Goal: Task Accomplishment & Management: Manage account settings

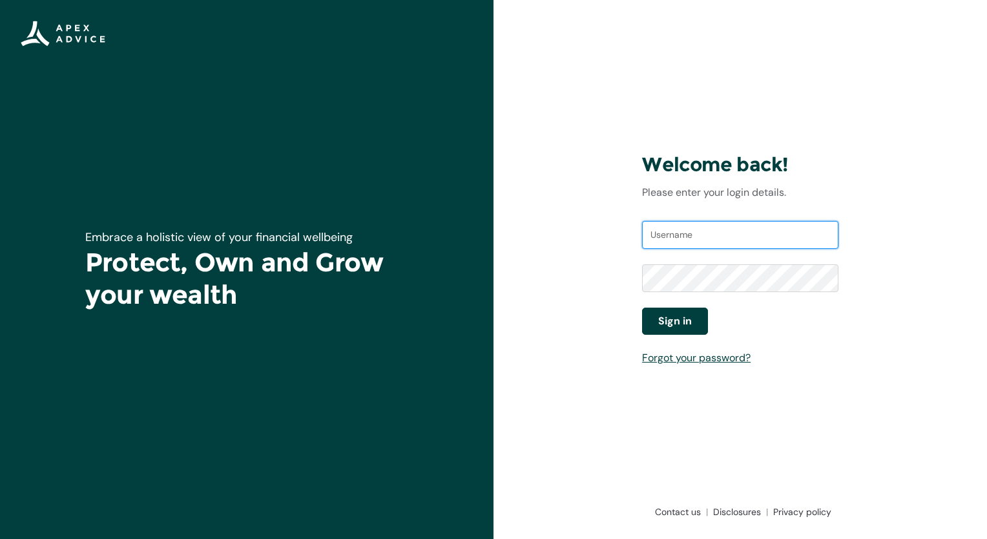
type input "[EMAIL_ADDRESS][DOMAIN_NAME]"
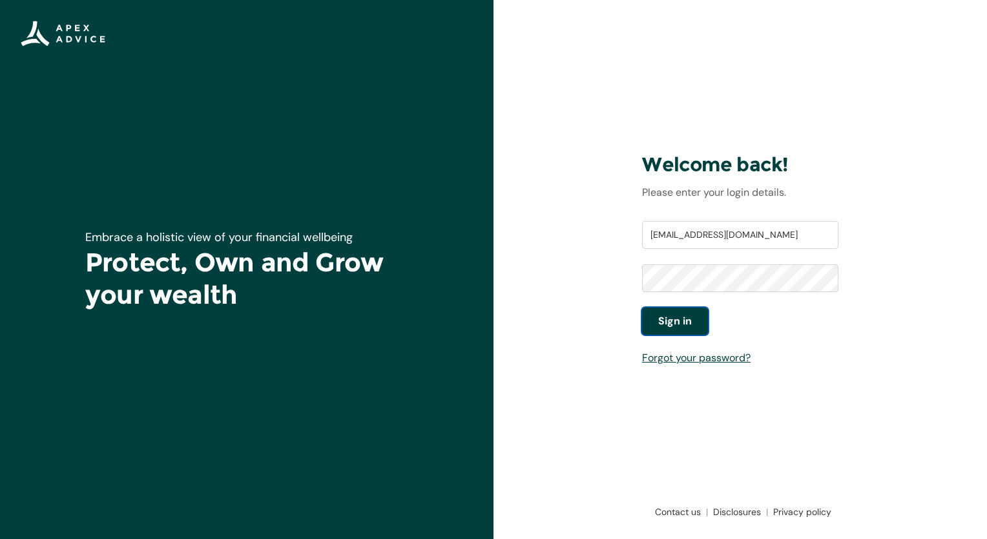
click at [677, 313] on span "Sign in" at bounding box center [675, 320] width 34 height 15
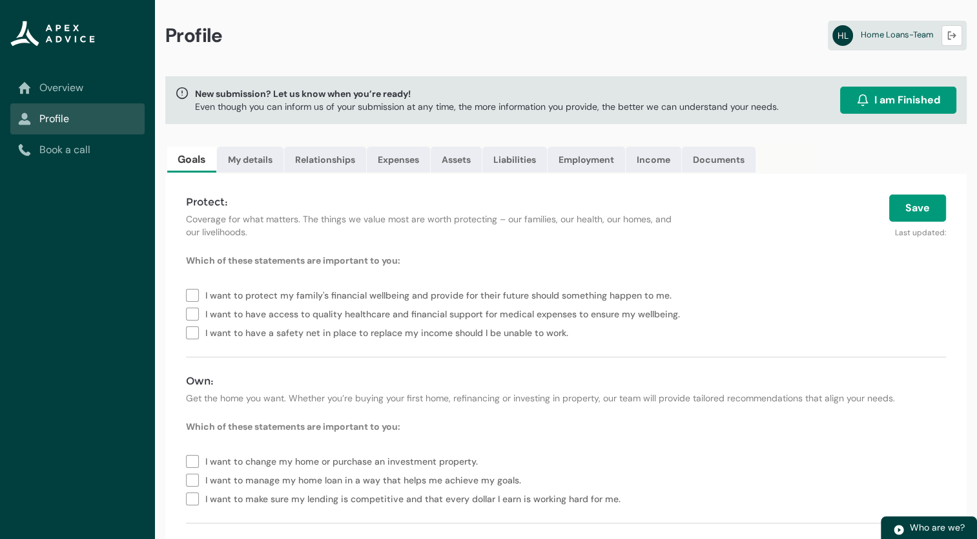
click at [65, 87] on link "Overview" at bounding box center [77, 87] width 119 height 15
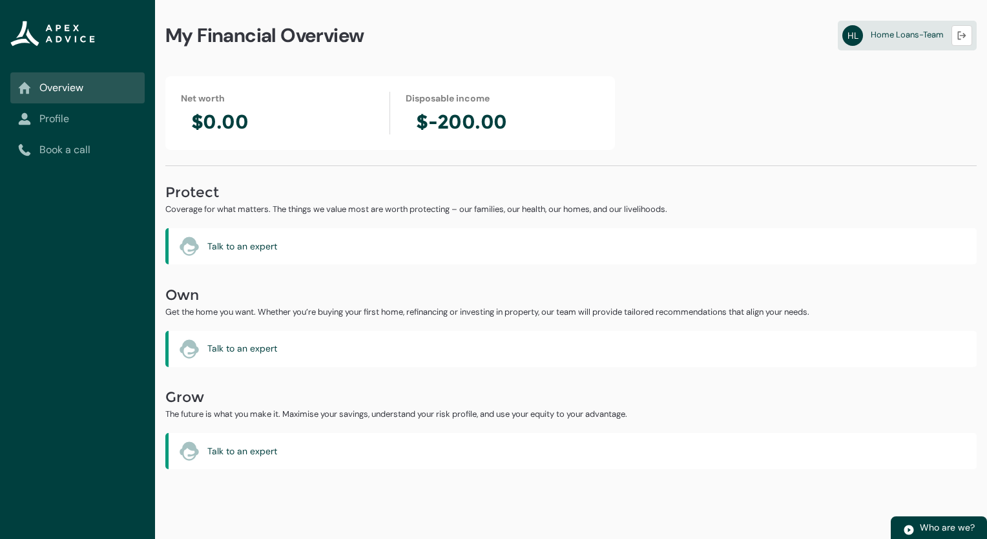
click at [61, 122] on link "Profile" at bounding box center [77, 118] width 119 height 15
